Goal: Transaction & Acquisition: Purchase product/service

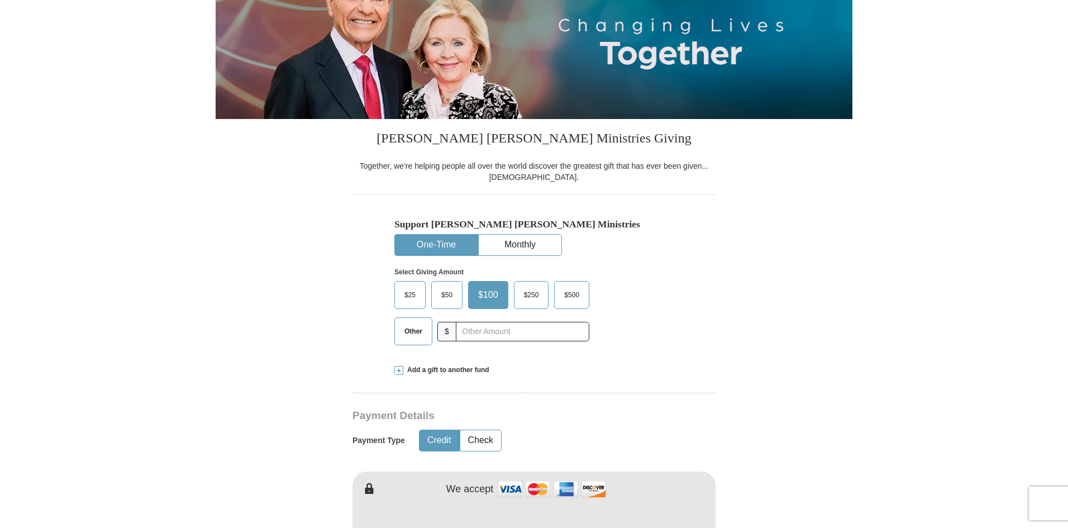
scroll to position [168, 0]
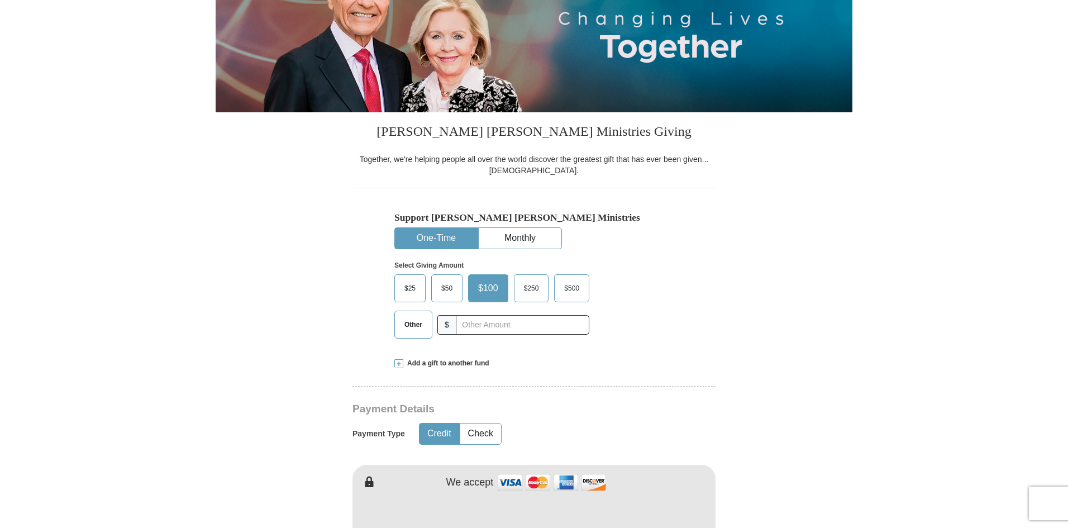
click at [490, 290] on span "$100" at bounding box center [487, 288] width 31 height 17
click at [0, 0] on input "$100" at bounding box center [0, 0] width 0 height 0
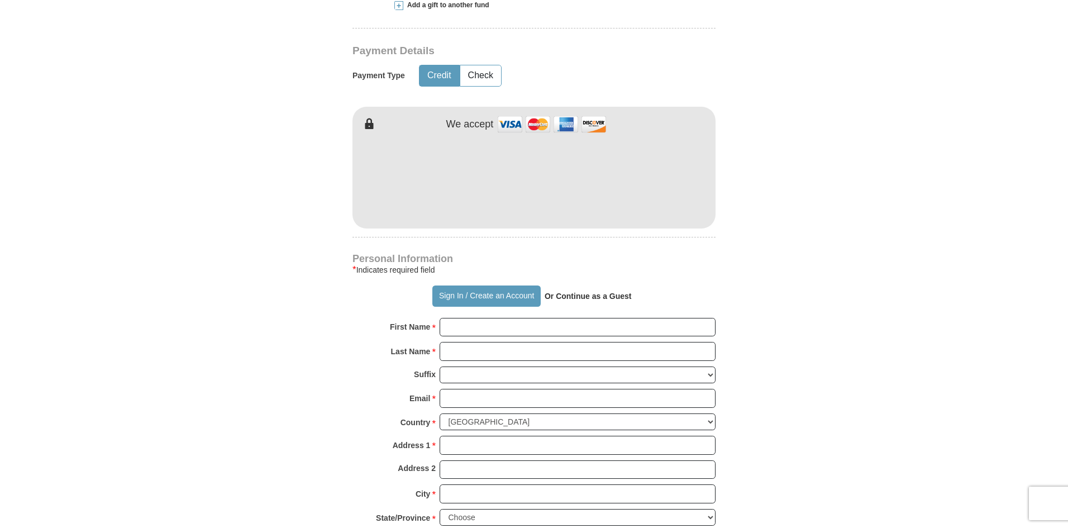
scroll to position [558, 0]
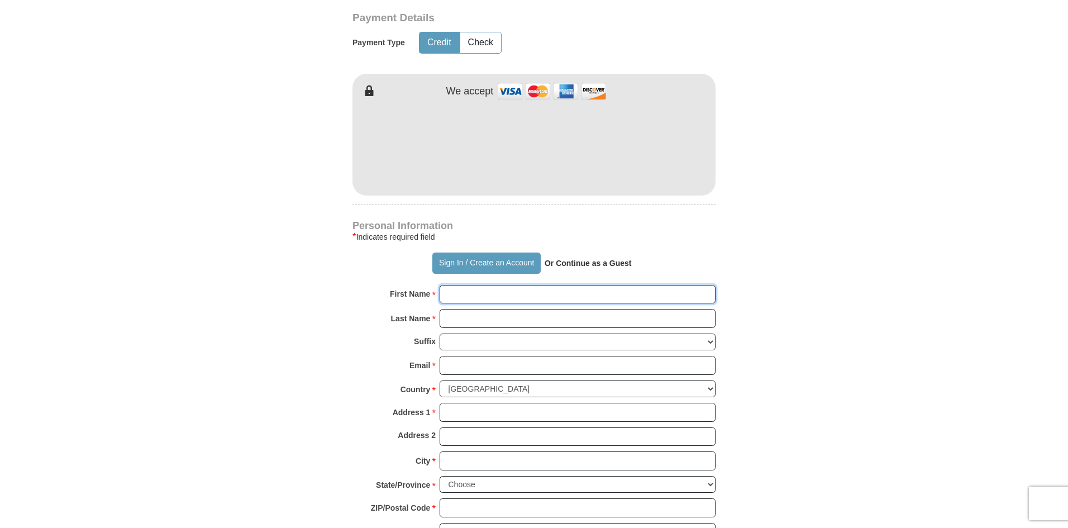
click at [468, 299] on input "First Name *" at bounding box center [577, 294] width 276 height 19
type input "Gregory"
click at [469, 322] on input "Last Name *" at bounding box center [577, 318] width 276 height 19
type input "Hopkins"
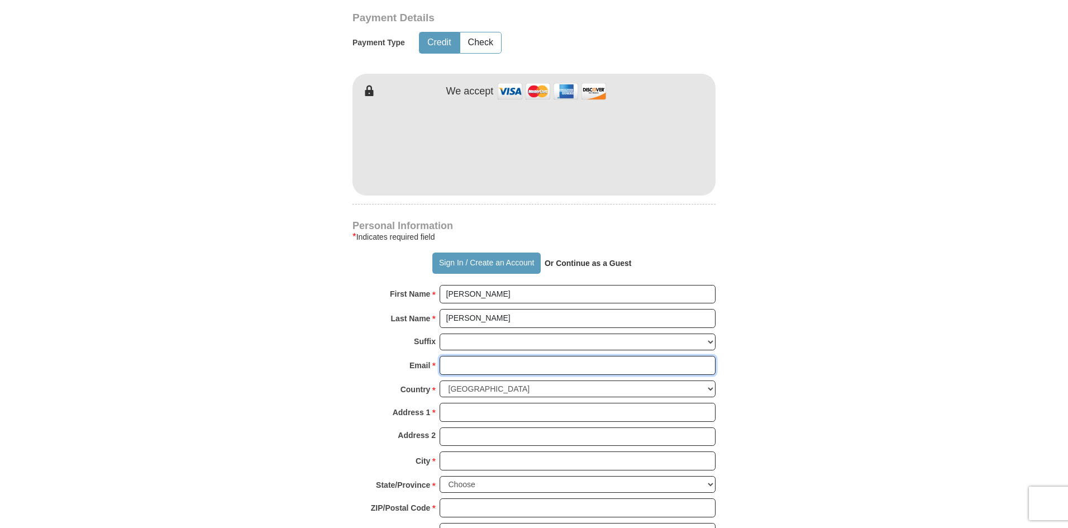
click at [456, 366] on input "Email *" at bounding box center [577, 365] width 276 height 19
type input "ghopkins1960@gmail.com"
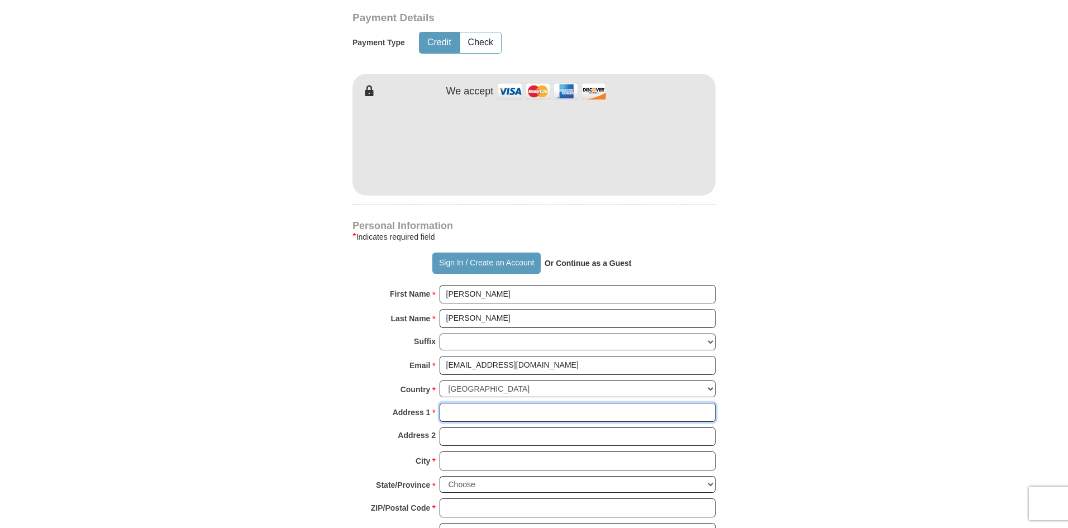
type input "1029 31ST AVE N"
type input "Nashville"
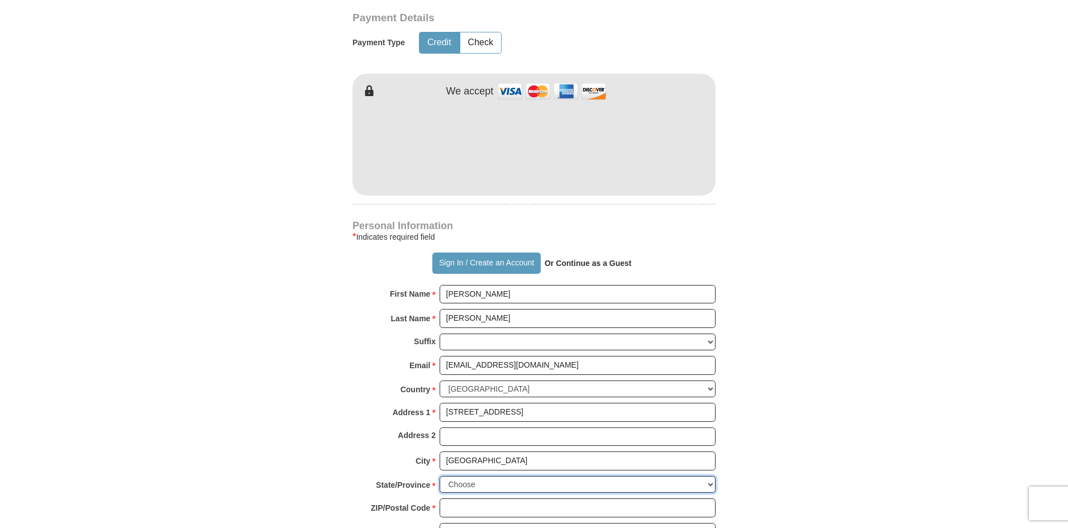
select select "TN"
type input "37209"
type input "6153272423"
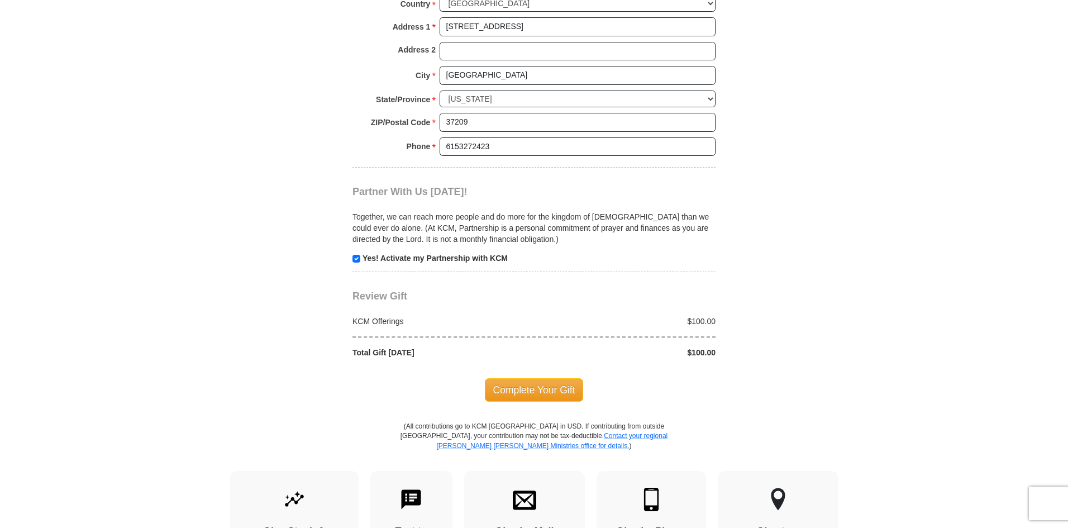
scroll to position [1005, 0]
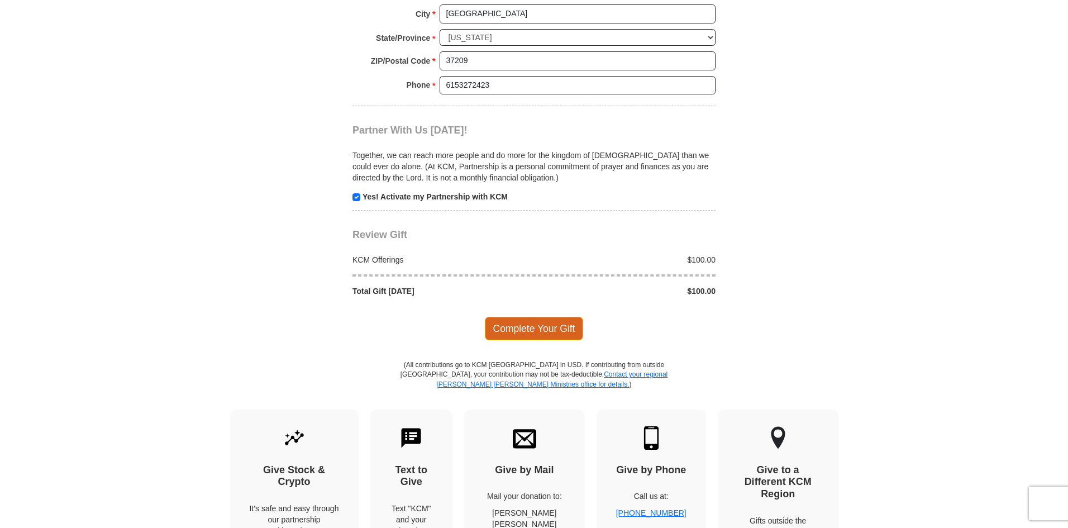
click at [552, 331] on span "Complete Your Gift" at bounding box center [534, 328] width 99 height 23
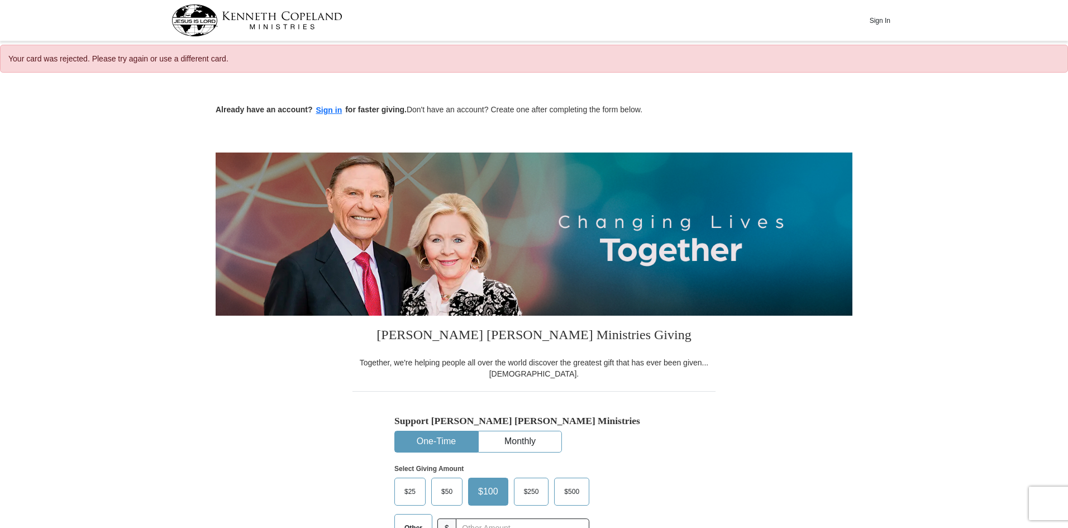
select select "TN"
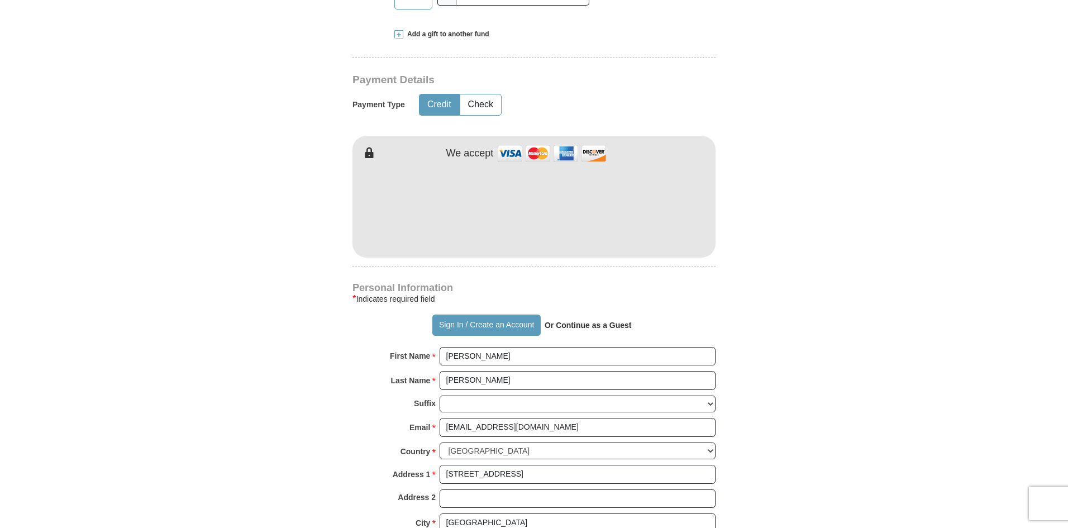
scroll to position [391, 0]
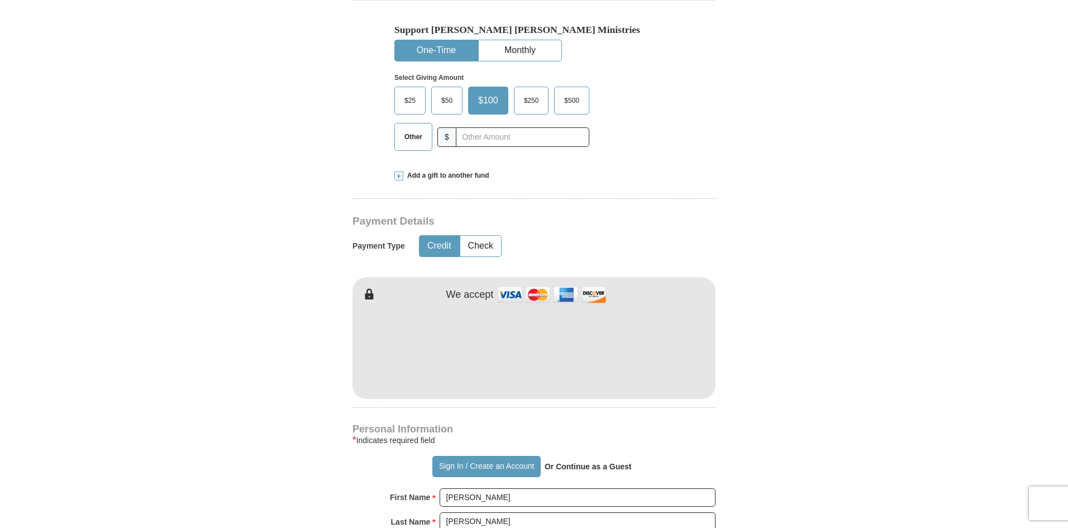
click at [486, 99] on span "$100" at bounding box center [487, 100] width 31 height 17
click at [0, 0] on input "$100" at bounding box center [0, 0] width 0 height 0
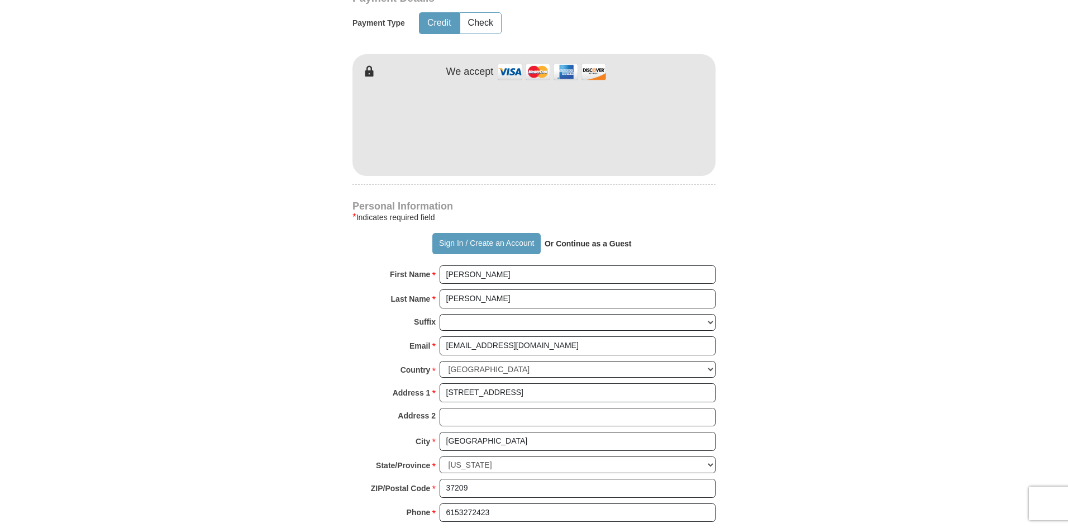
scroll to position [614, 0]
click at [590, 243] on strong "Or Continue as a Guest" at bounding box center [587, 242] width 87 height 9
click at [449, 243] on button "Sign In / Create an Account" at bounding box center [486, 242] width 108 height 21
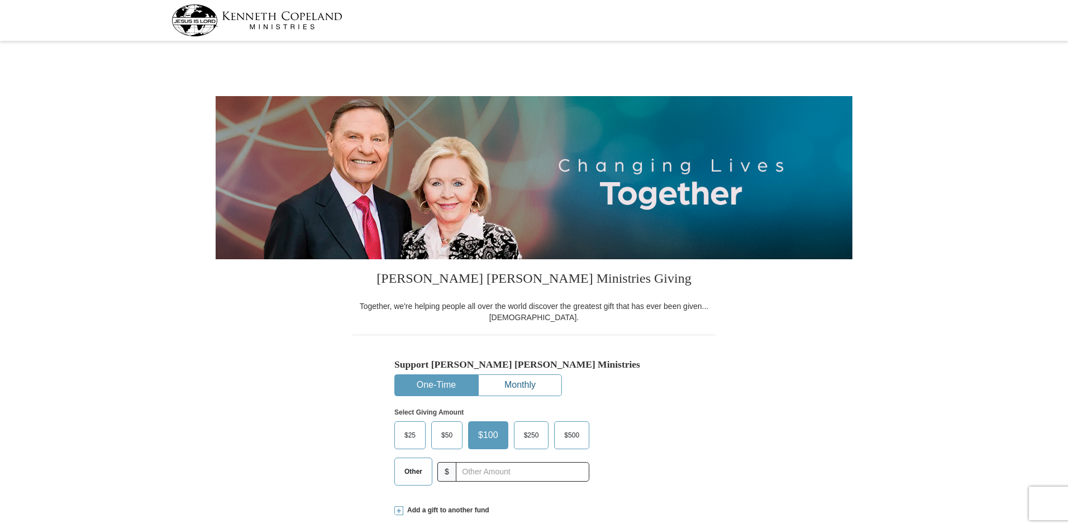
select select "TN"
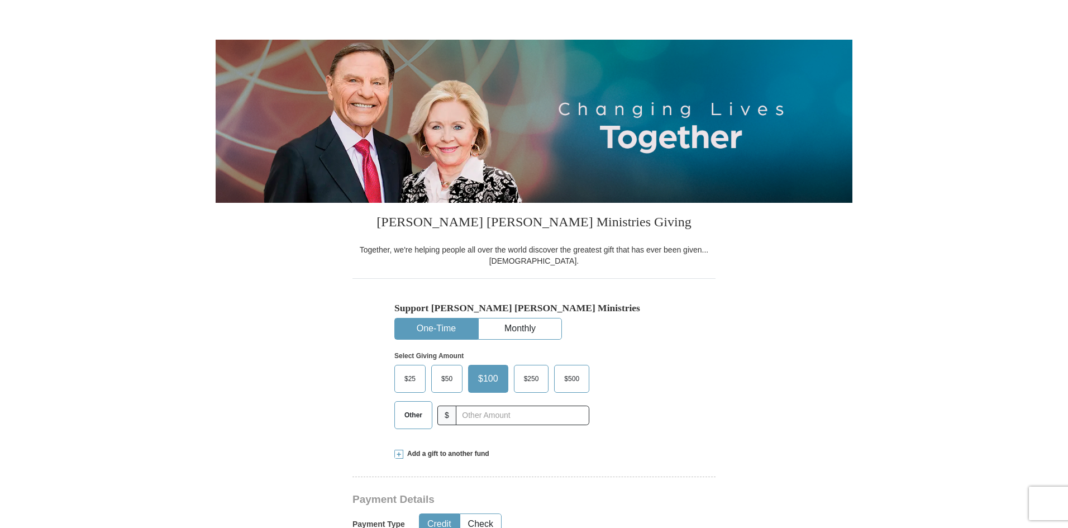
scroll to position [56, 0]
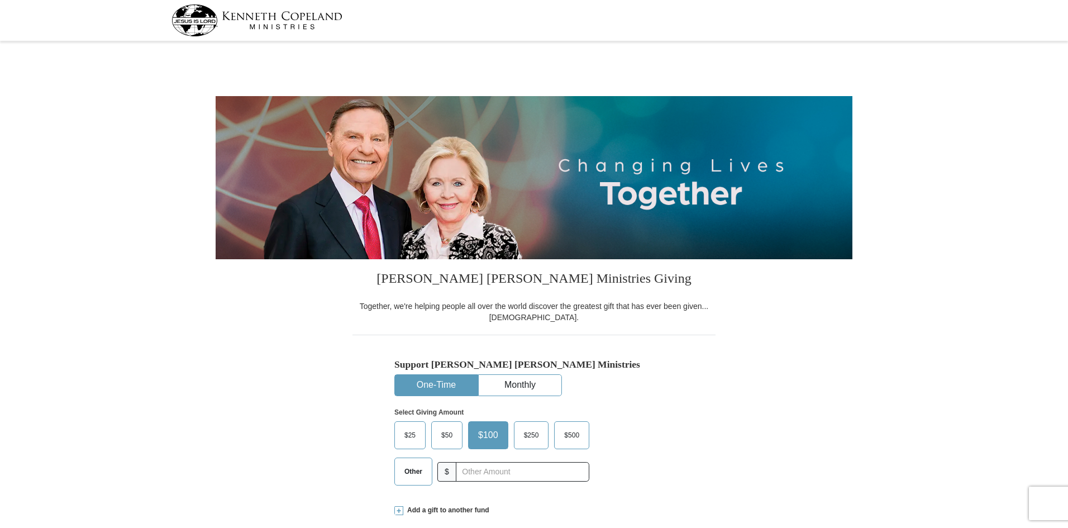
select select "TN"
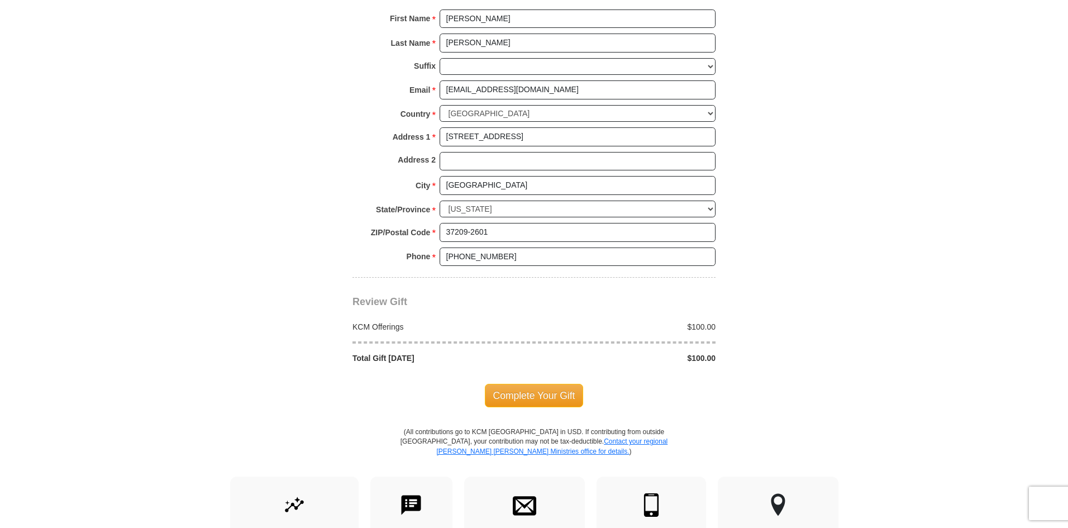
scroll to position [782, 0]
click at [532, 394] on span "Complete Your Gift" at bounding box center [534, 393] width 99 height 23
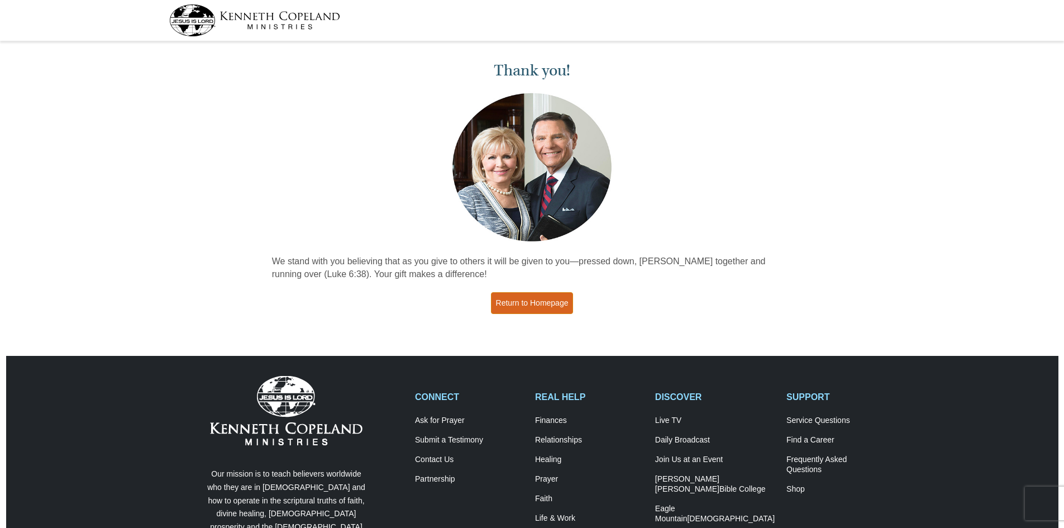
click at [536, 306] on link "Return to Homepage" at bounding box center [532, 303] width 83 height 22
